Goal: Task Accomplishment & Management: Manage account settings

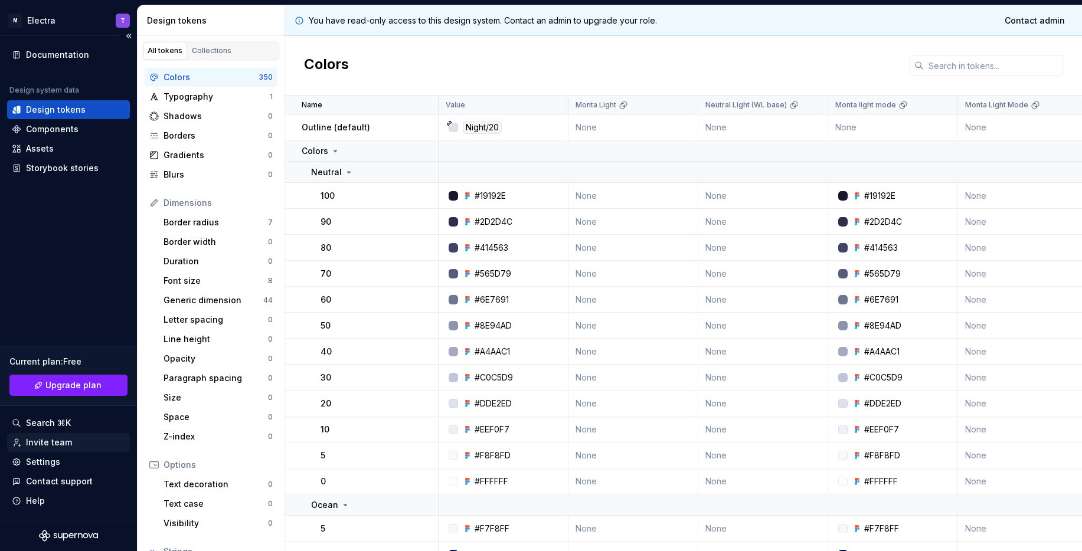
click at [73, 440] on div "Invite team" at bounding box center [68, 443] width 113 height 12
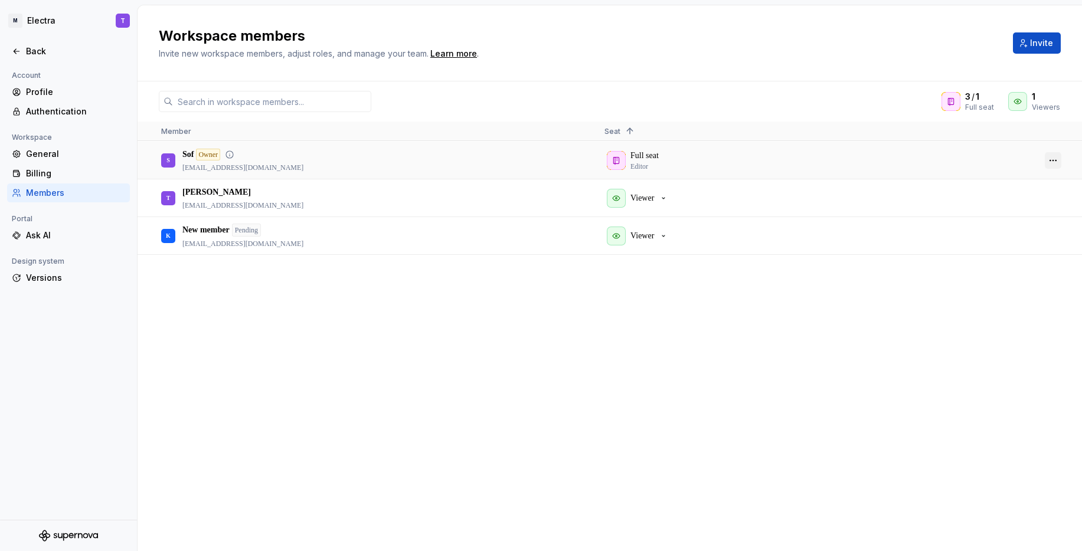
click at [1047, 158] on button "button" at bounding box center [1053, 160] width 17 height 17
click at [1028, 175] on span "Transfer ownership" at bounding box center [1020, 172] width 79 height 21
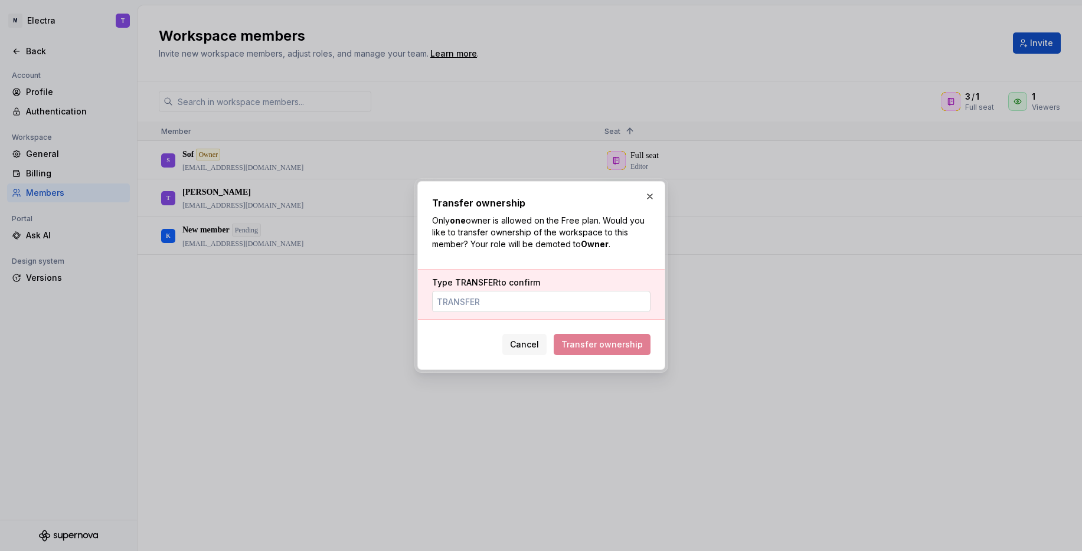
click at [505, 300] on input "Type TRANSFER to confirm" at bounding box center [541, 301] width 218 height 21
click at [499, 303] on input "TRASNFER" at bounding box center [541, 301] width 218 height 21
type input "TRANSFER"
click at [525, 347] on span "Cancel" at bounding box center [524, 345] width 29 height 12
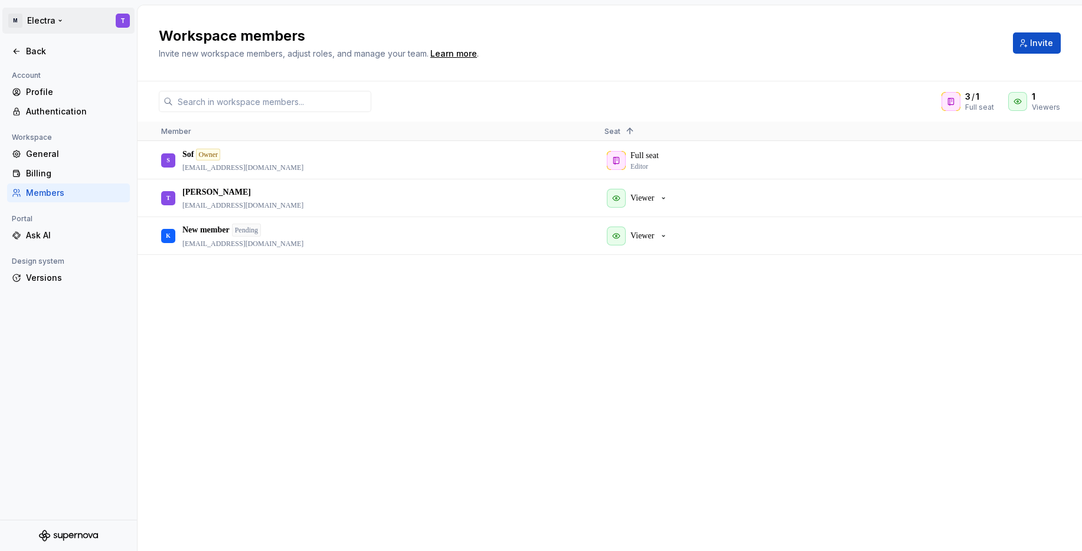
click at [71, 22] on html "M Electra T Back Account Profile Authentication Workspace General Billing Membe…" at bounding box center [541, 275] width 1082 height 551
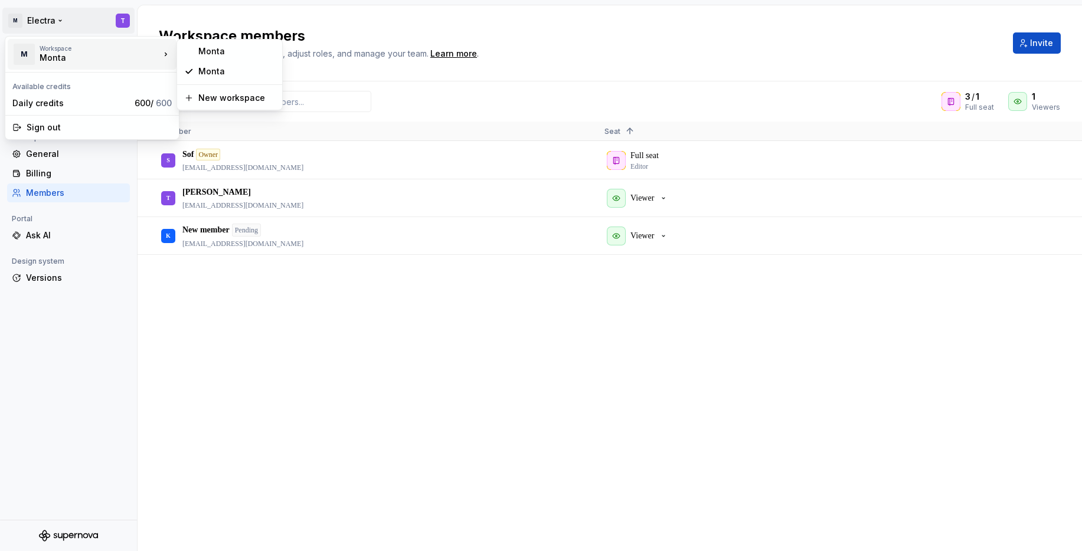
click at [77, 57] on div "Monta" at bounding box center [90, 58] width 100 height 12
click at [237, 58] on div "Monta" at bounding box center [229, 51] width 100 height 19
